Goal: Use online tool/utility

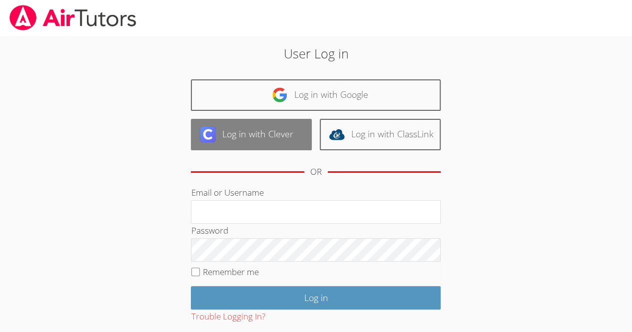
click at [267, 136] on link "Log in with Clever" at bounding box center [251, 134] width 121 height 31
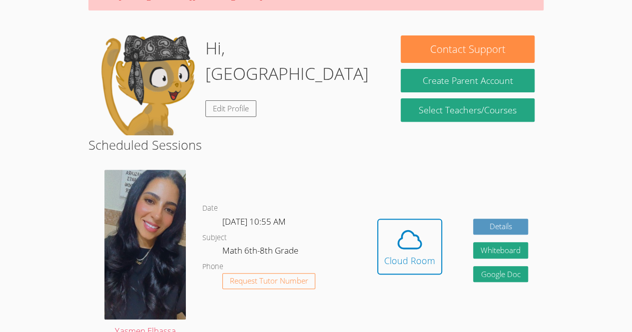
scroll to position [131, 0]
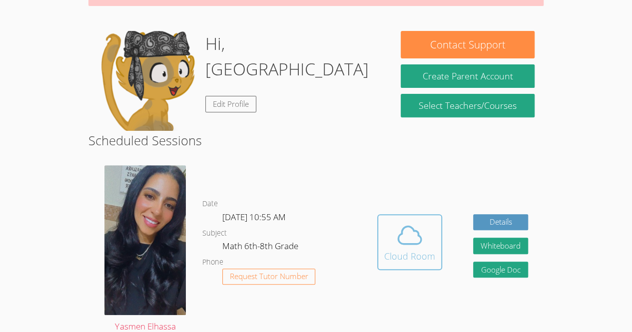
click at [416, 251] on div "Cloud Room" at bounding box center [409, 256] width 51 height 14
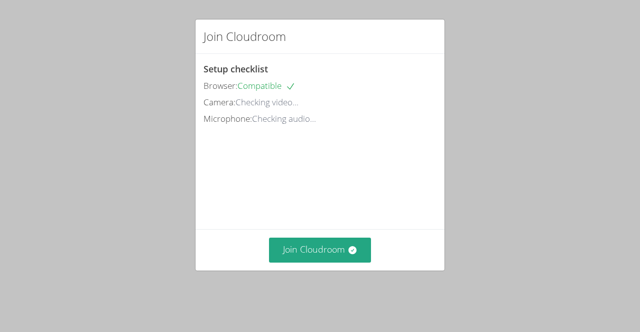
click at [537, 208] on div "Join Cloudroom Setup checklist Browser: Compatible Camera: Checking video... Mi…" at bounding box center [320, 166] width 640 height 332
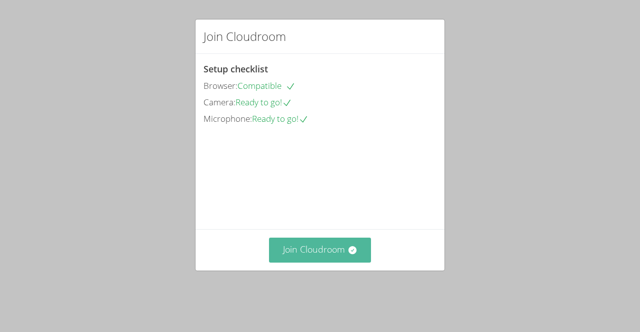
click at [338, 262] on button "Join Cloudroom" at bounding box center [320, 250] width 102 height 24
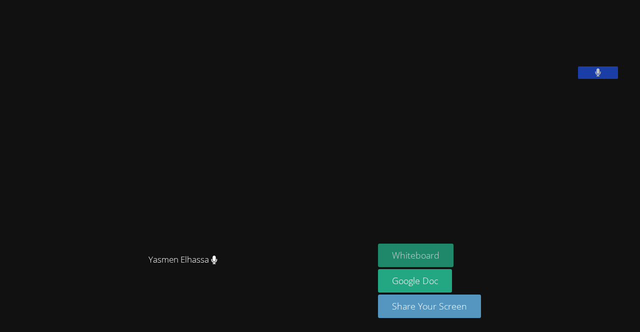
click at [436, 255] on button "Whiteboard" at bounding box center [415, 255] width 75 height 23
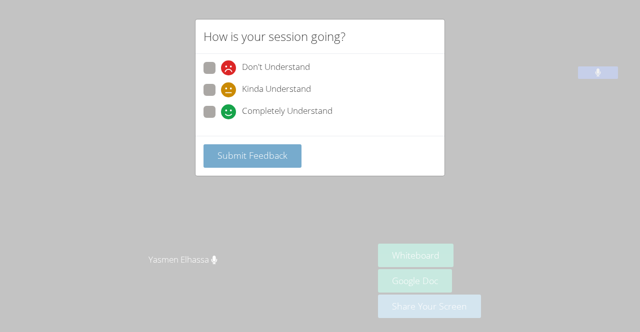
click at [287, 150] on button "Submit Feedback" at bounding box center [252, 155] width 98 height 23
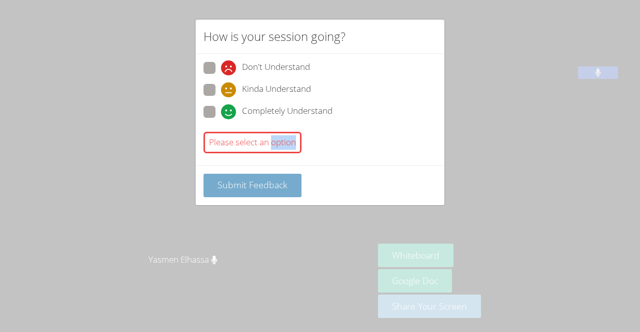
click at [287, 150] on div "Please select an option" at bounding box center [252, 142] width 98 height 21
